Goal: Find specific page/section

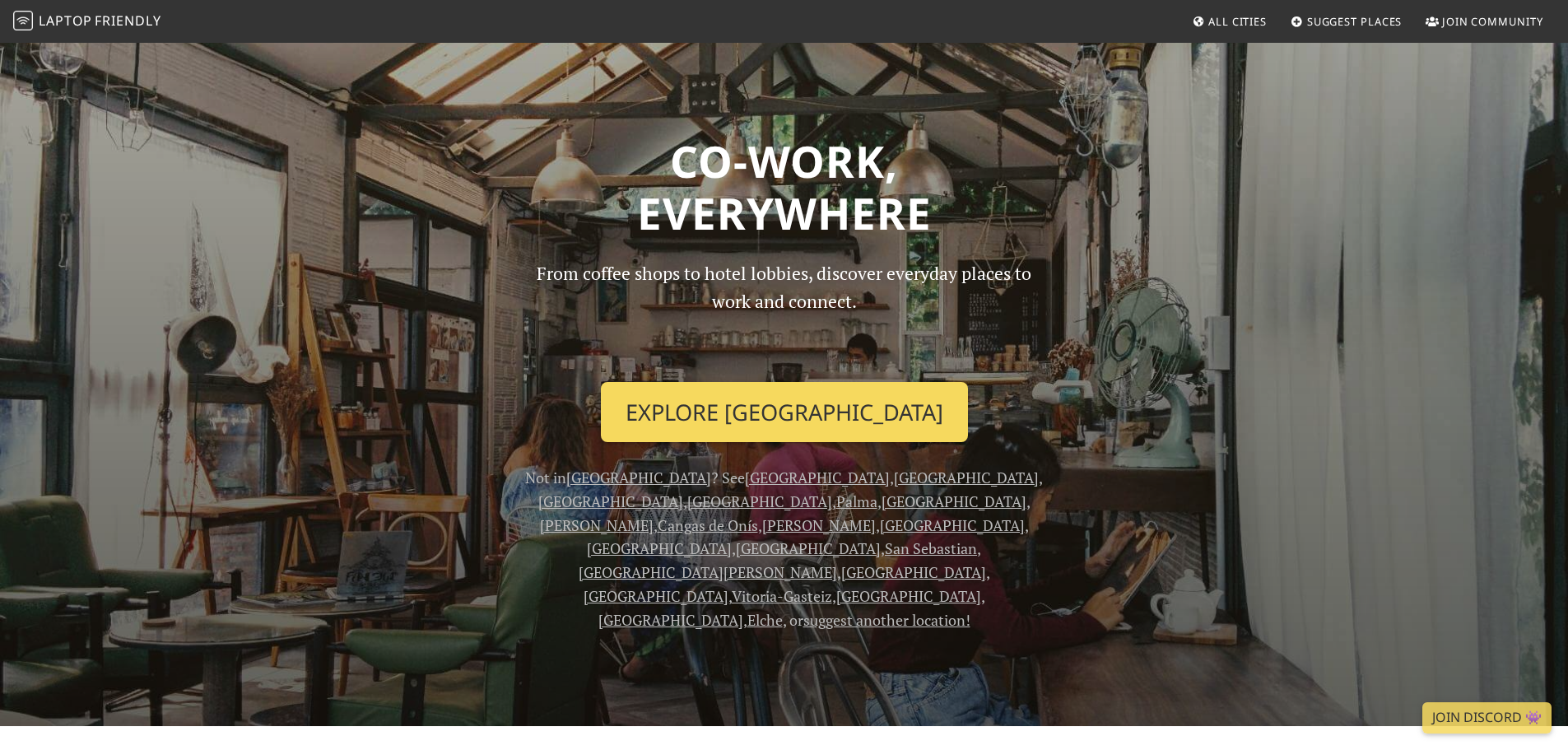
click at [831, 414] on link "Explore [GEOGRAPHIC_DATA]" at bounding box center [784, 412] width 367 height 61
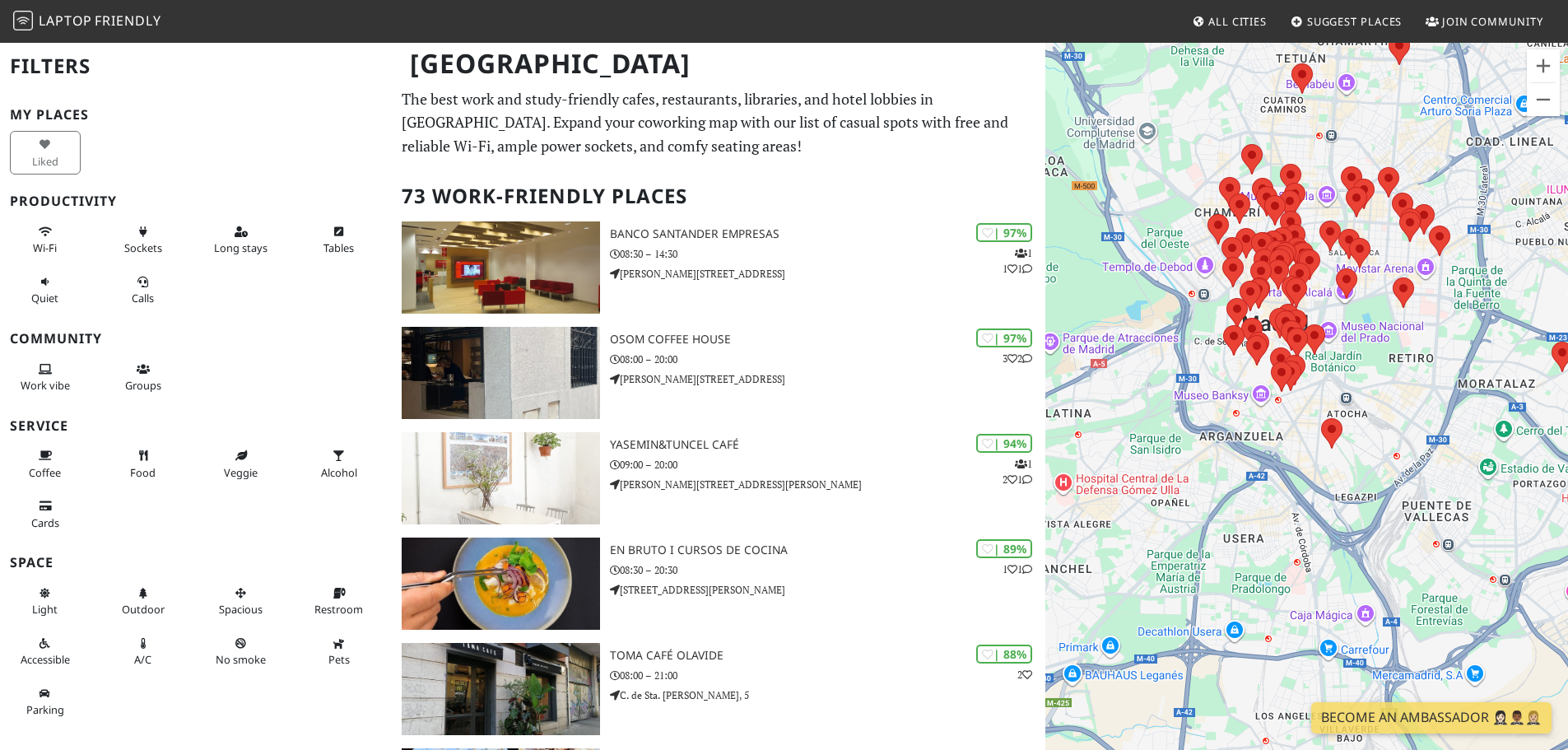
drag, startPoint x: 1213, startPoint y: 623, endPoint x: 1296, endPoint y: 453, distance: 189.2
click at [1296, 453] on div at bounding box center [1307, 416] width 523 height 750
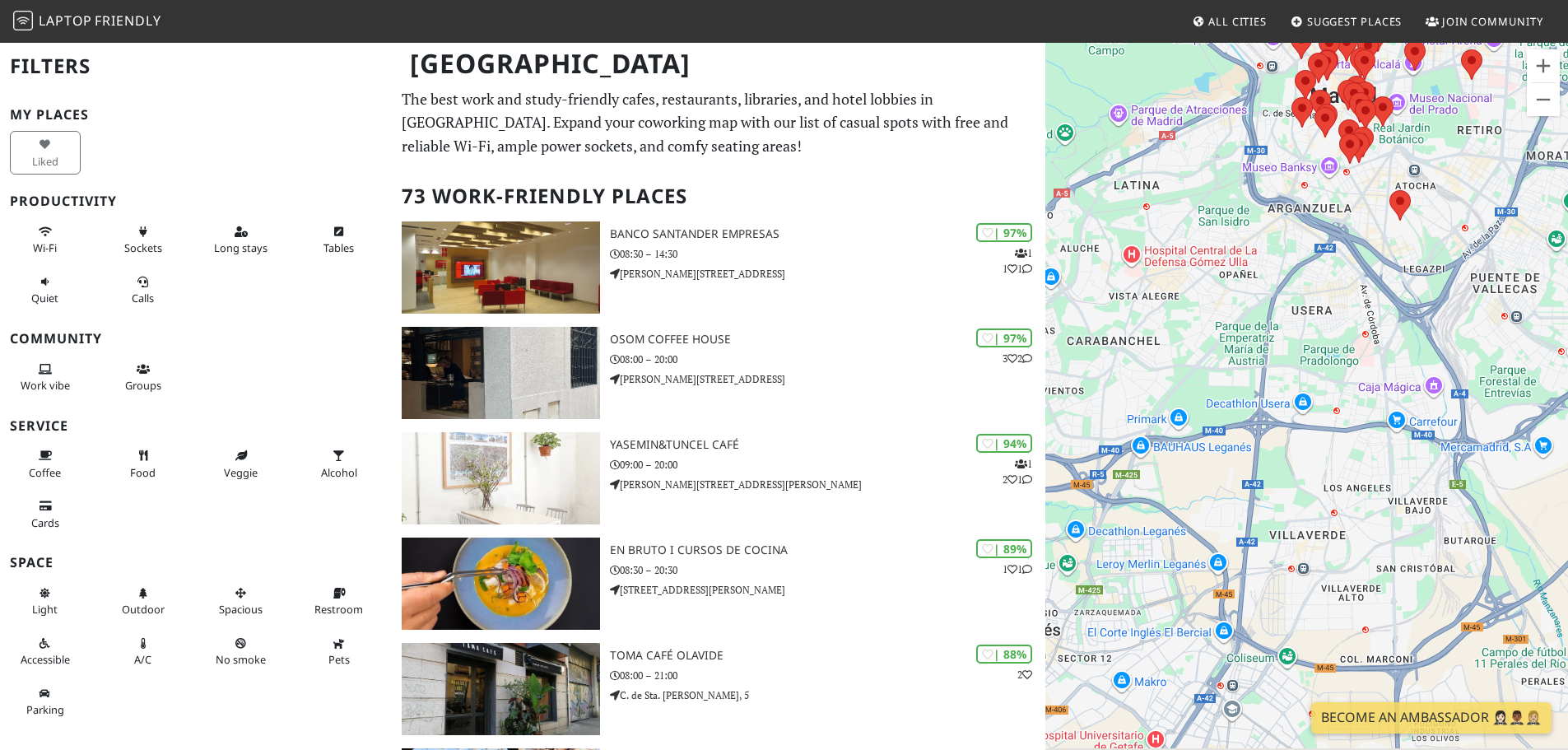
drag, startPoint x: 1299, startPoint y: 462, endPoint x: 1356, endPoint y: 317, distance: 155.8
click at [1356, 317] on div at bounding box center [1307, 416] width 523 height 750
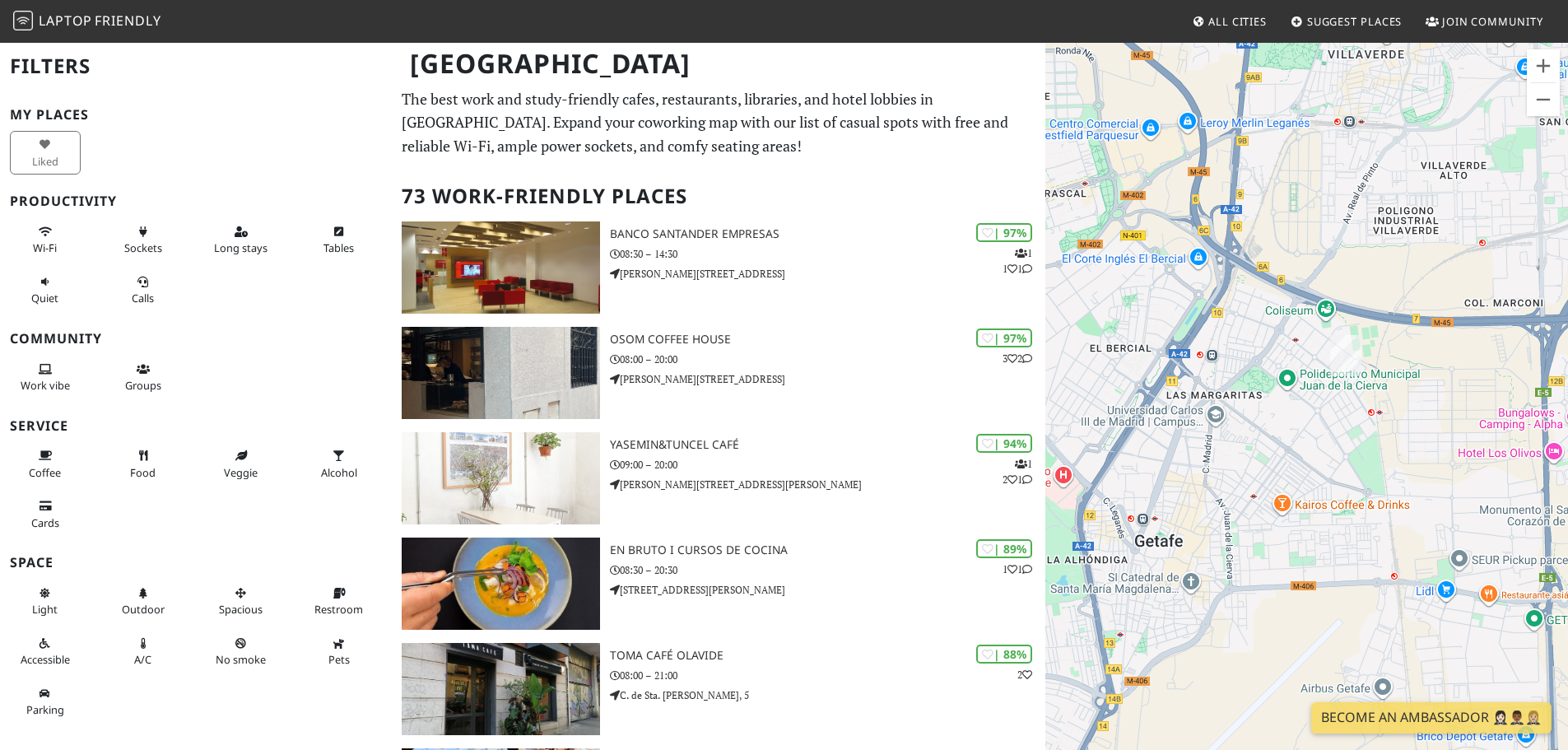
drag, startPoint x: 1283, startPoint y: 590, endPoint x: 1311, endPoint y: 493, distance: 101.0
click at [1311, 493] on div at bounding box center [1307, 416] width 523 height 750
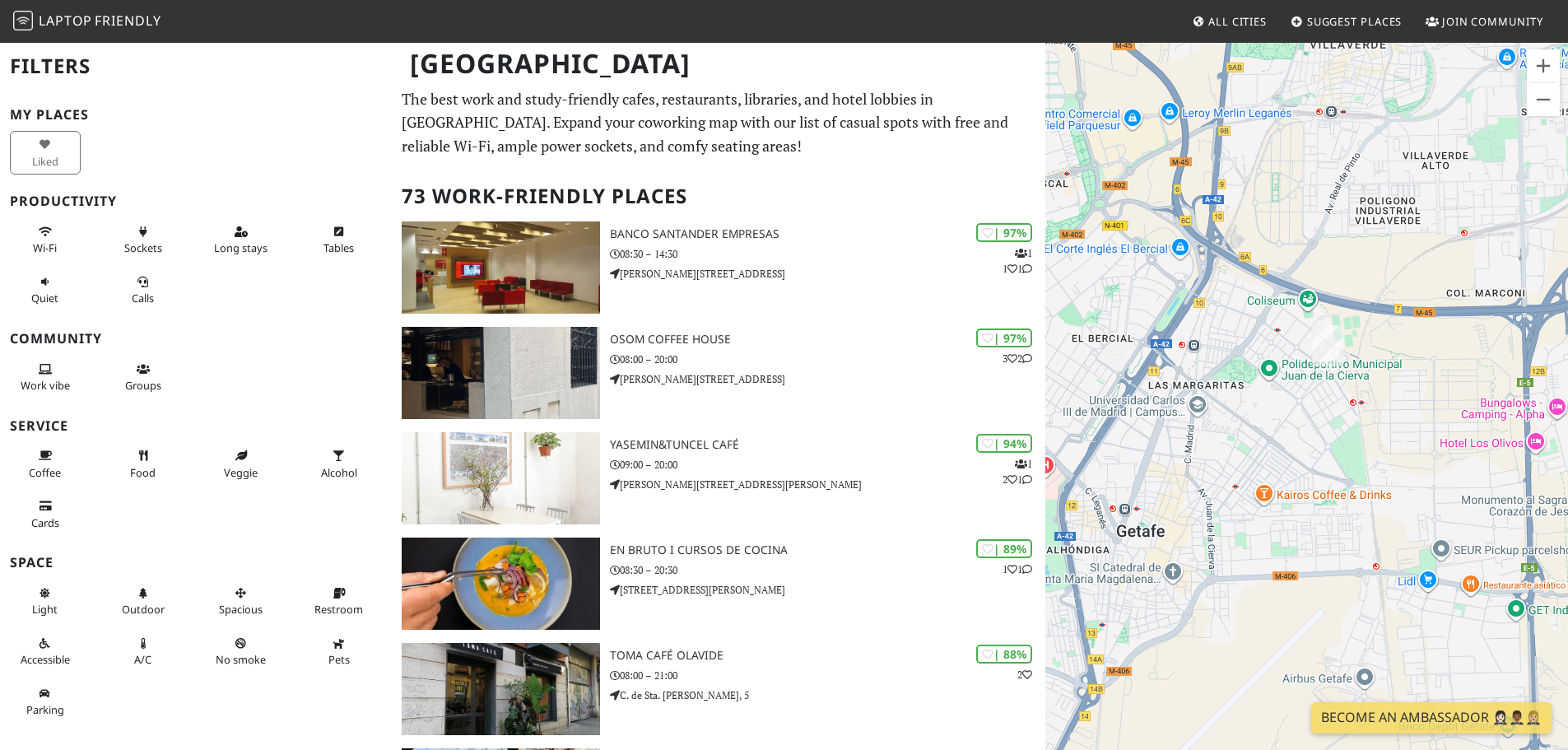
drag, startPoint x: 1351, startPoint y: 362, endPoint x: 1291, endPoint y: 353, distance: 60.7
click at [1291, 354] on div at bounding box center [1307, 416] width 523 height 750
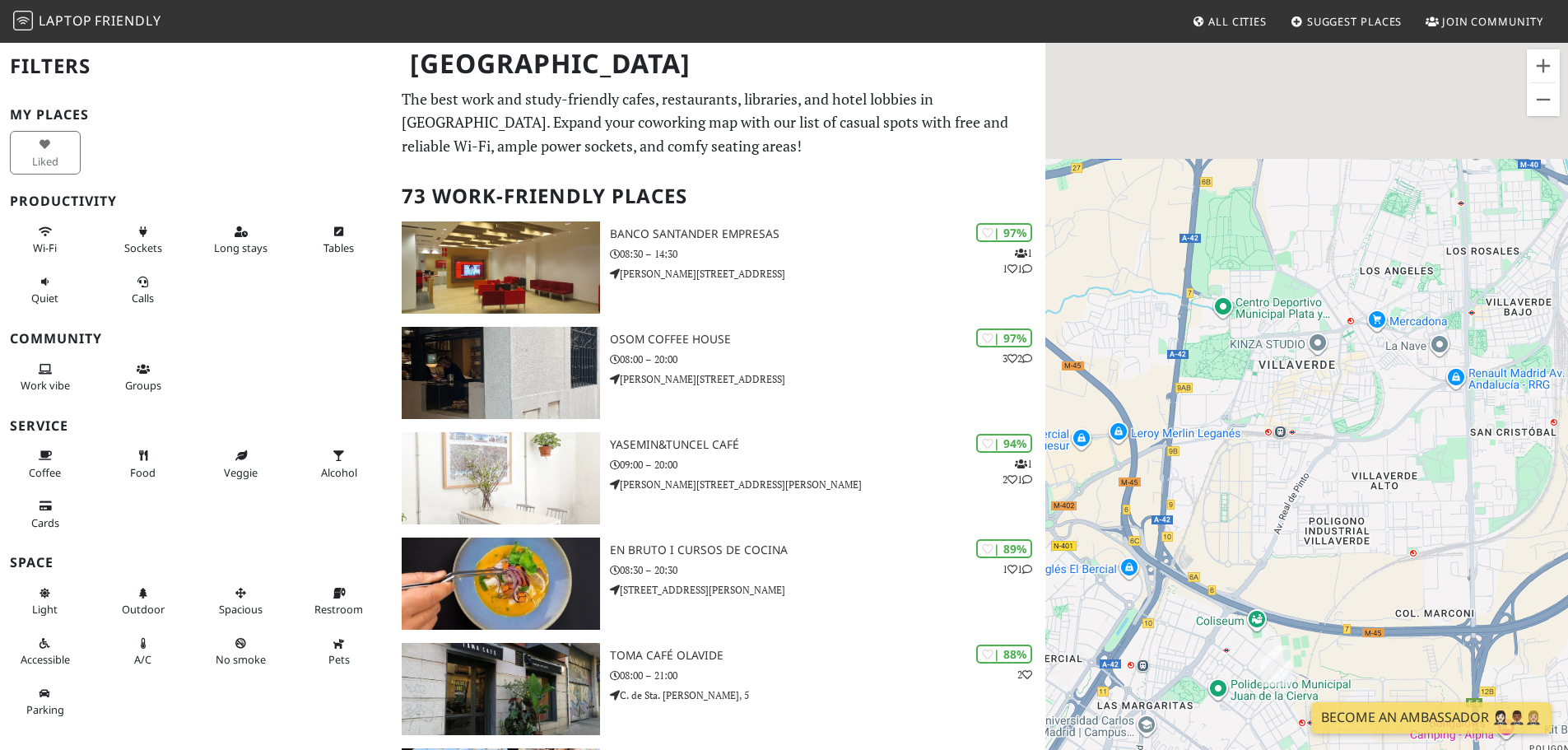
drag, startPoint x: 1291, startPoint y: 353, endPoint x: 1226, endPoint y: 672, distance: 325.6
click at [1229, 698] on div at bounding box center [1307, 416] width 523 height 750
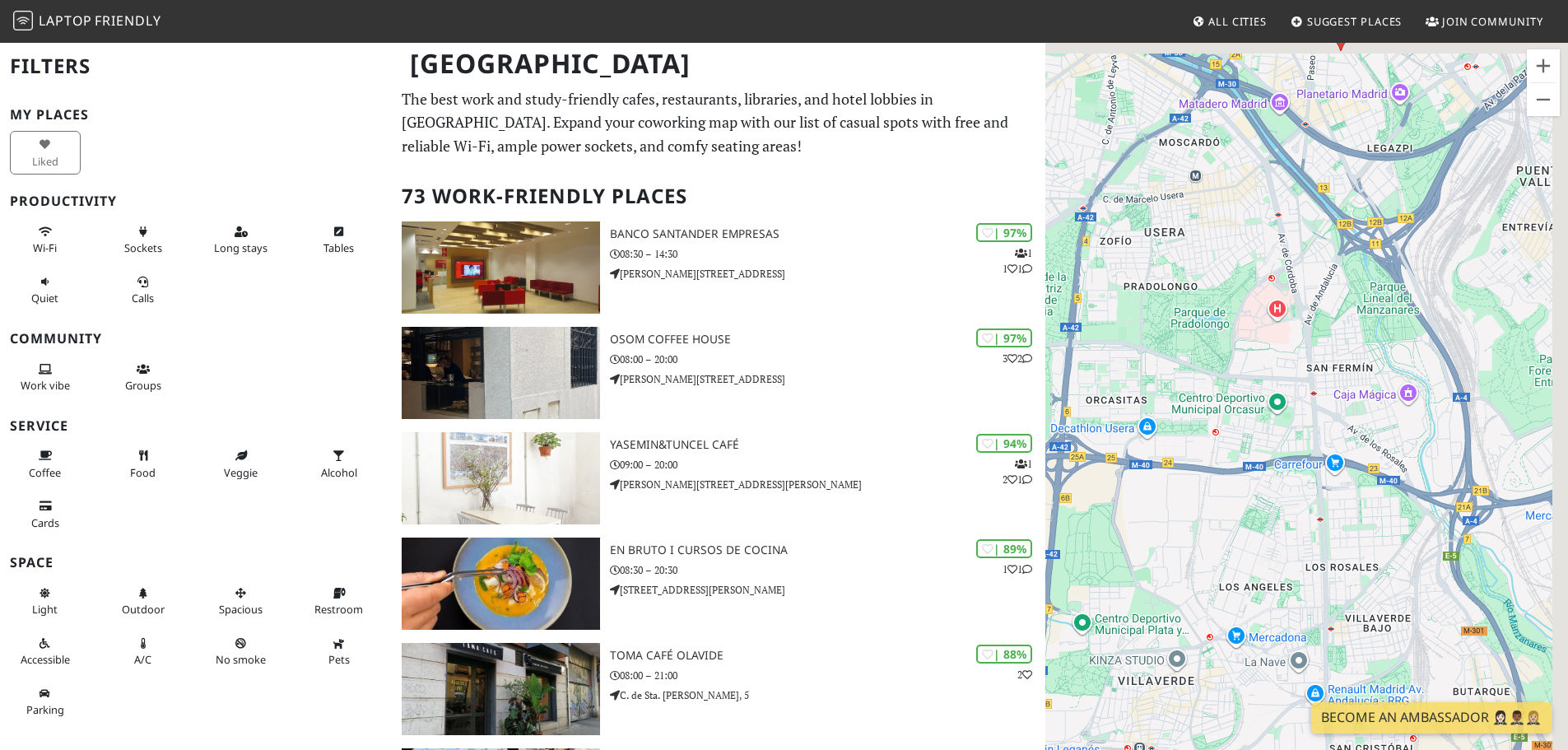
drag, startPoint x: 1395, startPoint y: 343, endPoint x: 1219, endPoint y: 544, distance: 267.2
click at [1219, 544] on div at bounding box center [1307, 416] width 523 height 750
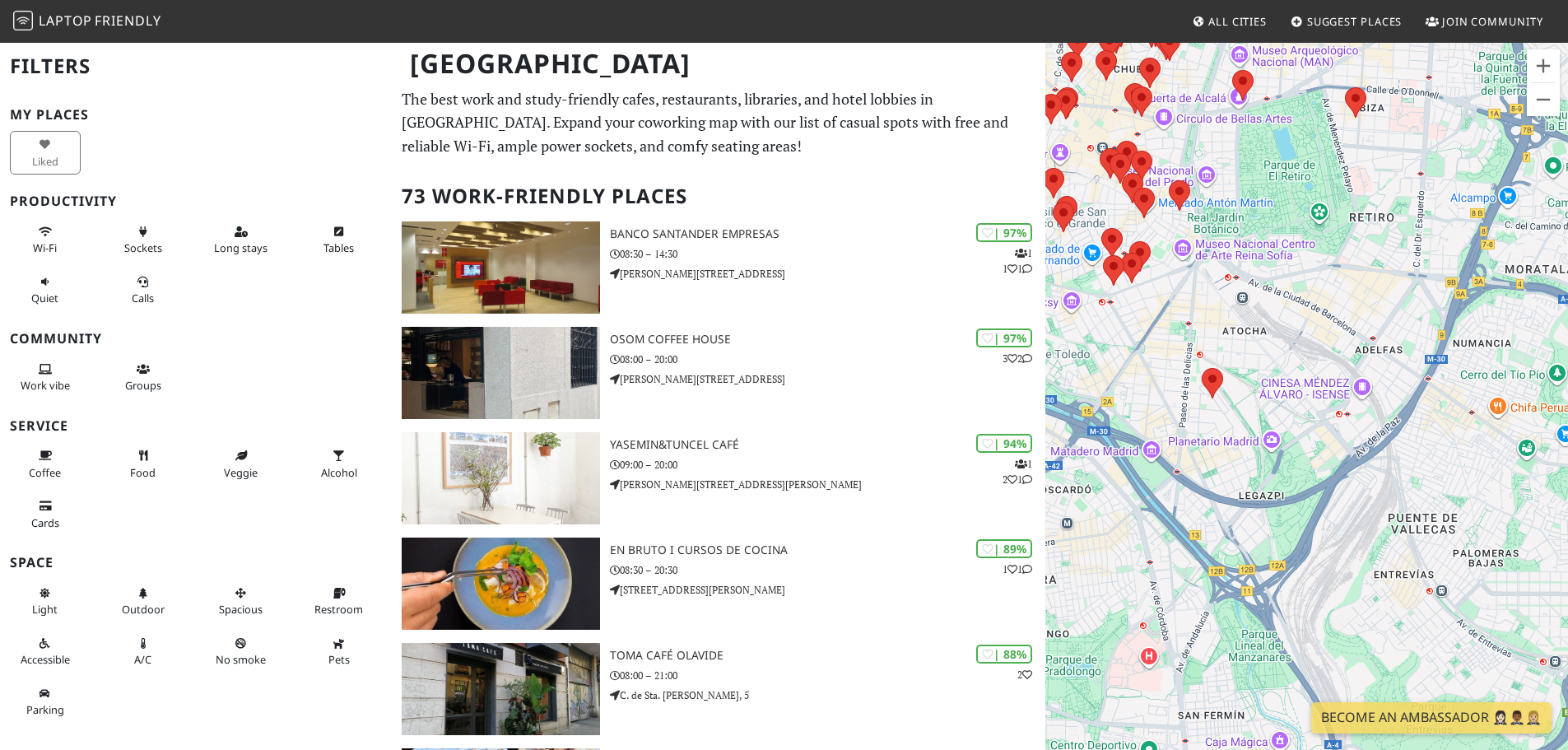
drag, startPoint x: 1203, startPoint y: 340, endPoint x: 1244, endPoint y: 461, distance: 127.8
click at [1244, 461] on div at bounding box center [1307, 416] width 523 height 750
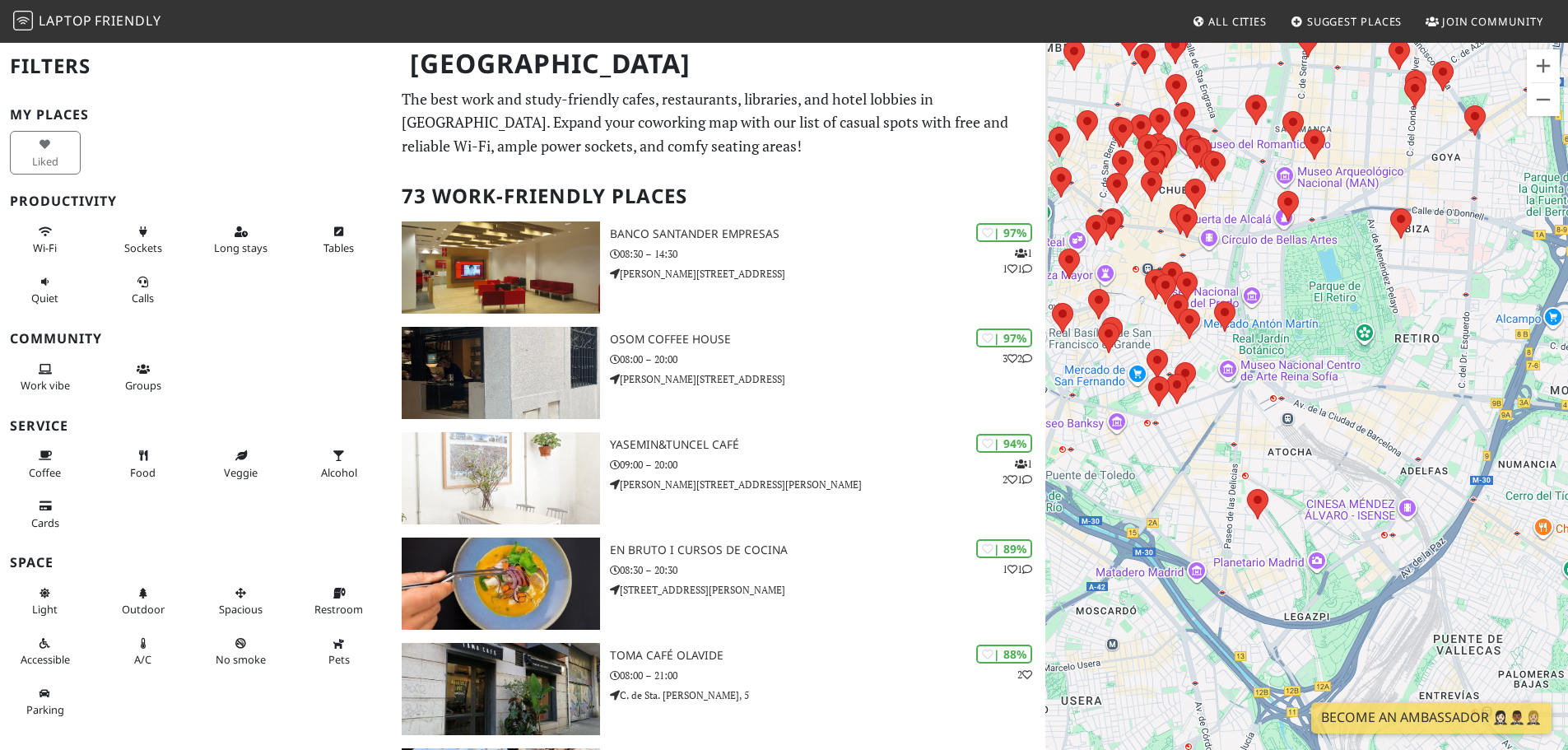
drag, startPoint x: 1212, startPoint y: 342, endPoint x: 1266, endPoint y: 430, distance: 103.2
click at [1264, 442] on div at bounding box center [1307, 416] width 523 height 750
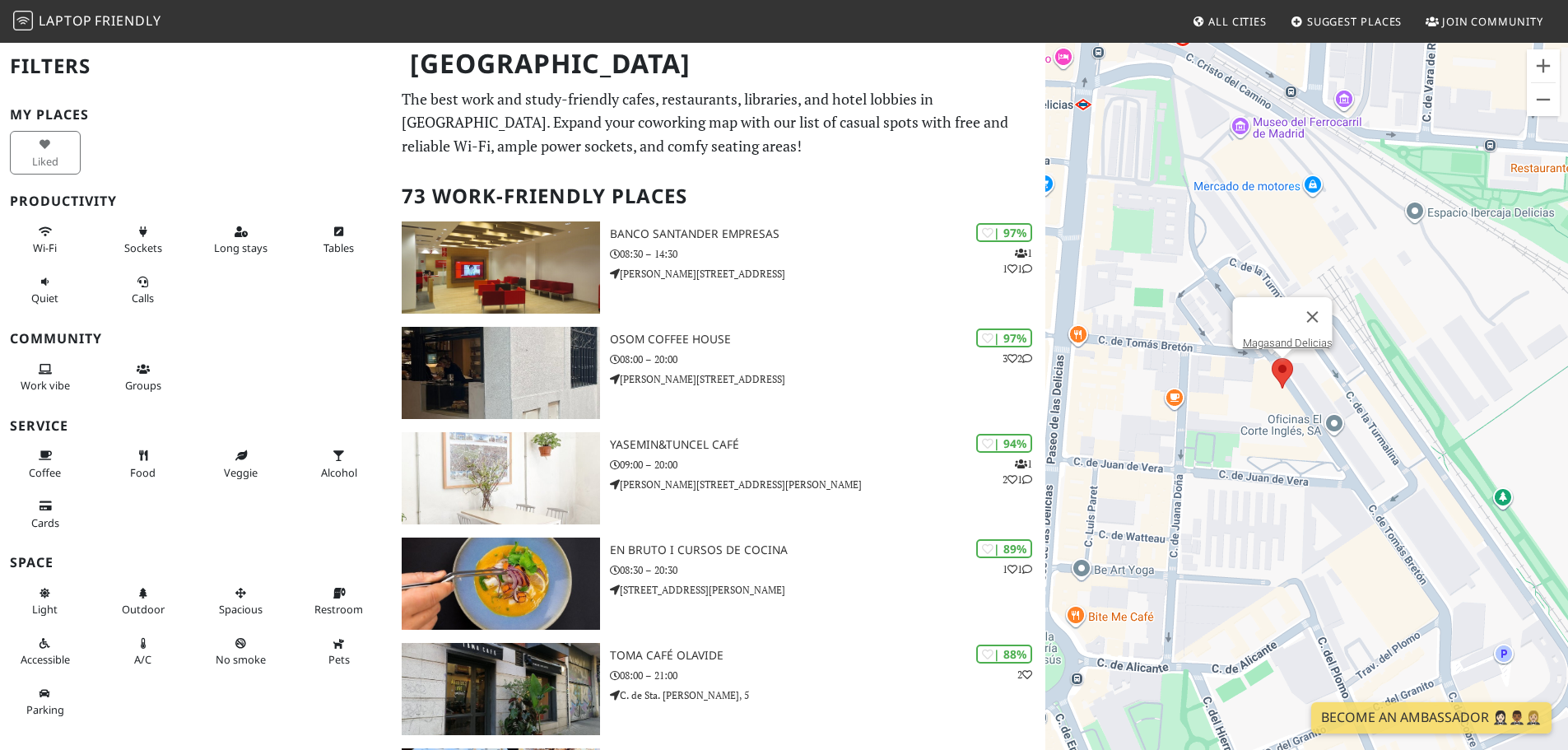
click at [1272, 358] on area at bounding box center [1272, 358] width 0 height 0
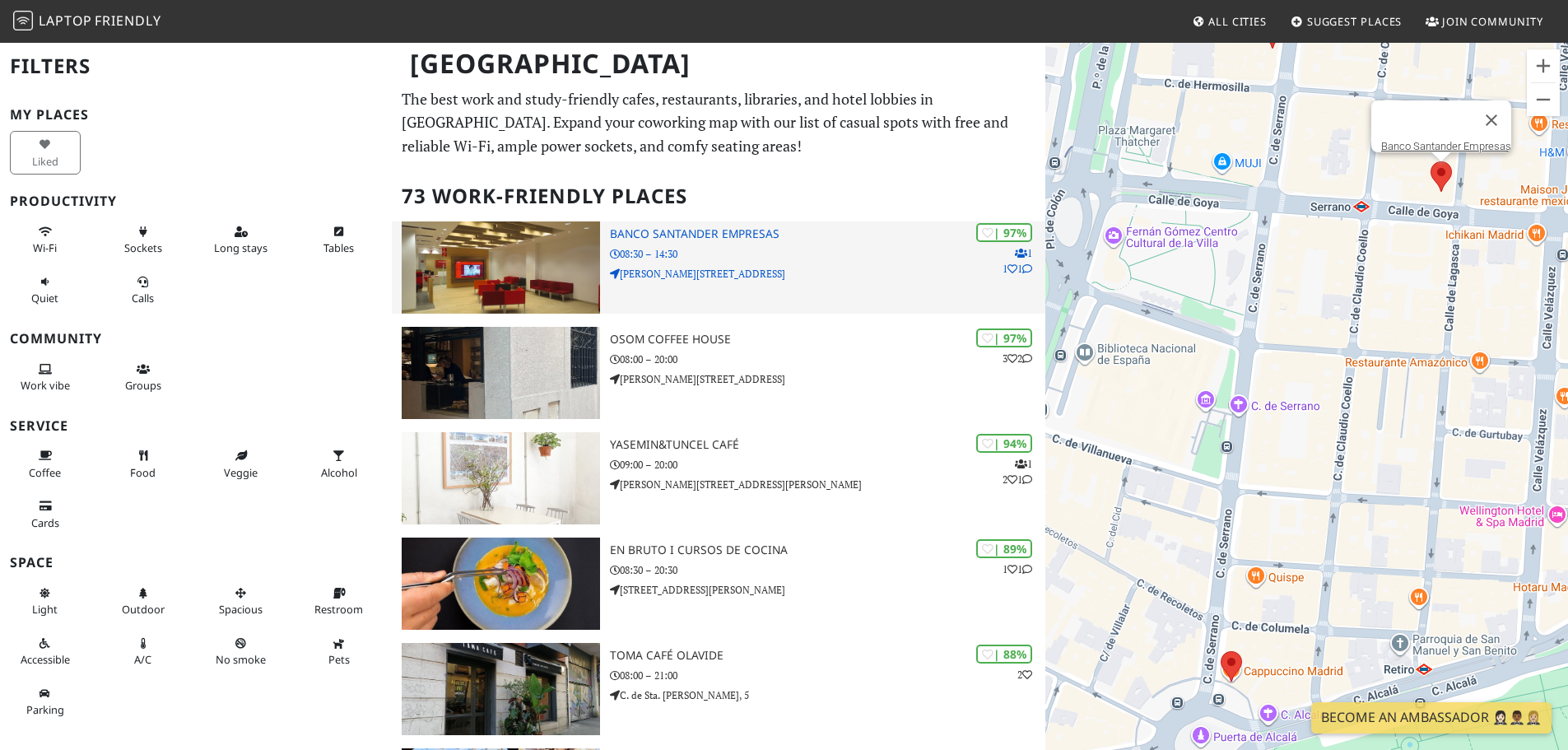
click at [832, 237] on h3 "Banco Santander Empresas" at bounding box center [828, 233] width 436 height 14
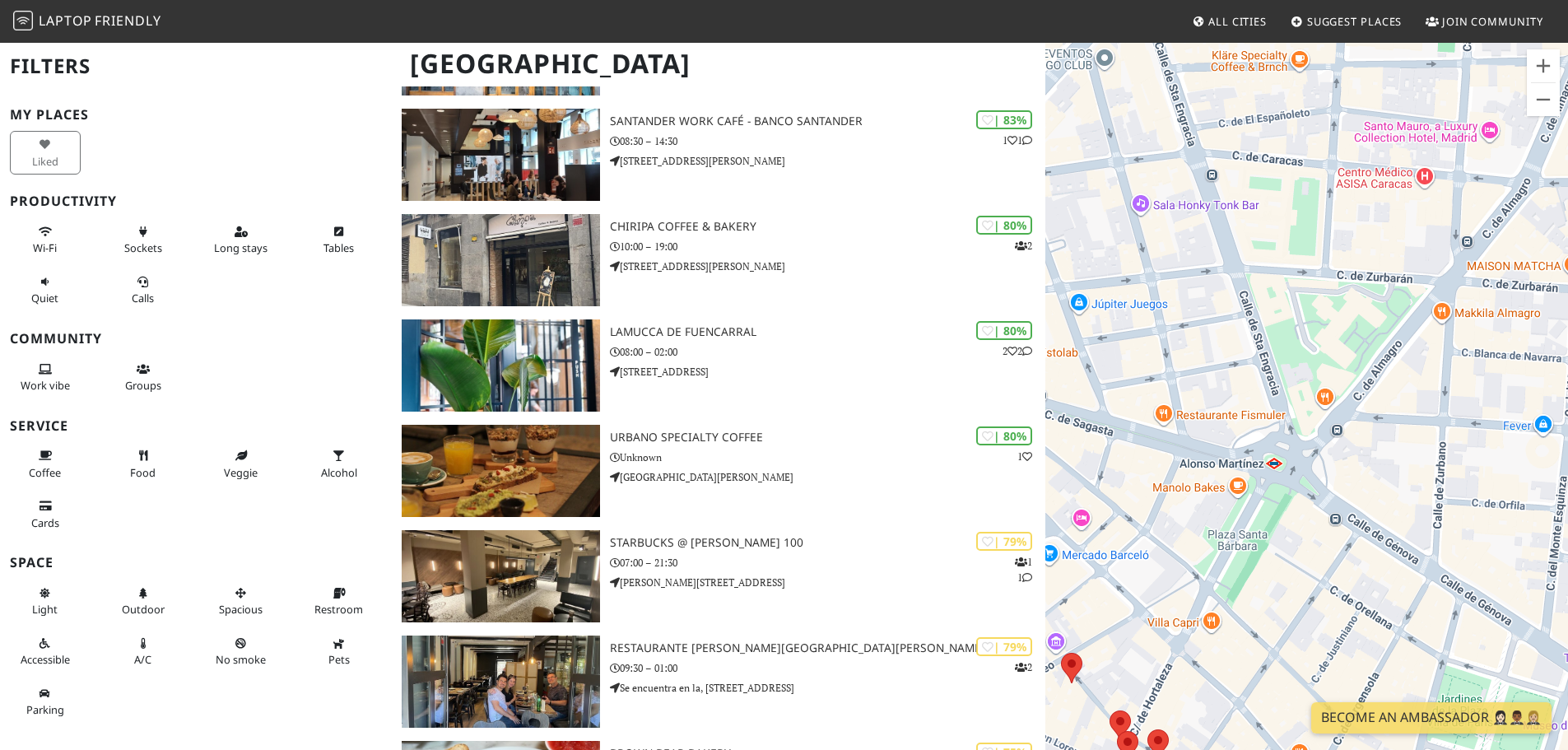
scroll to position [1071, 0]
